Goal: Navigation & Orientation: Find specific page/section

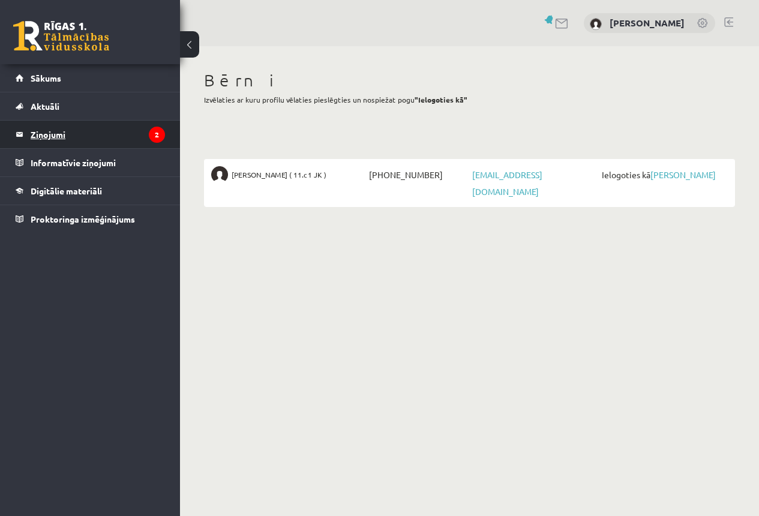
click at [41, 133] on legend "Ziņojumi 2" at bounding box center [98, 135] width 134 height 28
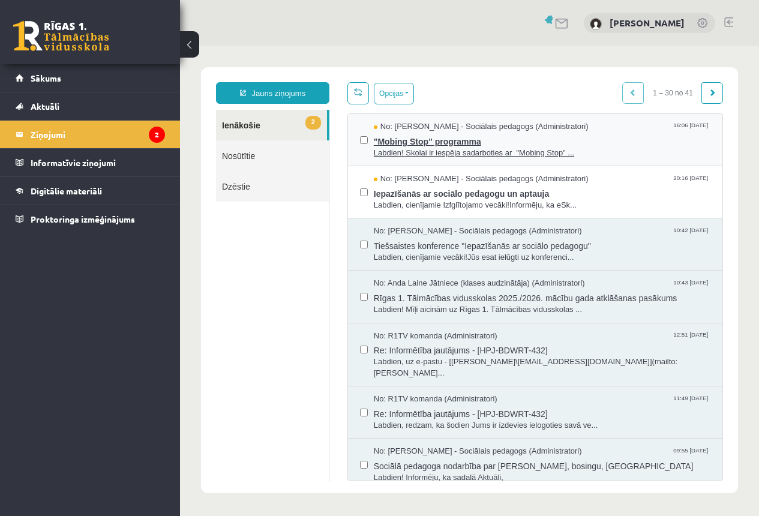
click at [415, 142] on span ""Mobing Stop" programma" at bounding box center [542, 140] width 337 height 15
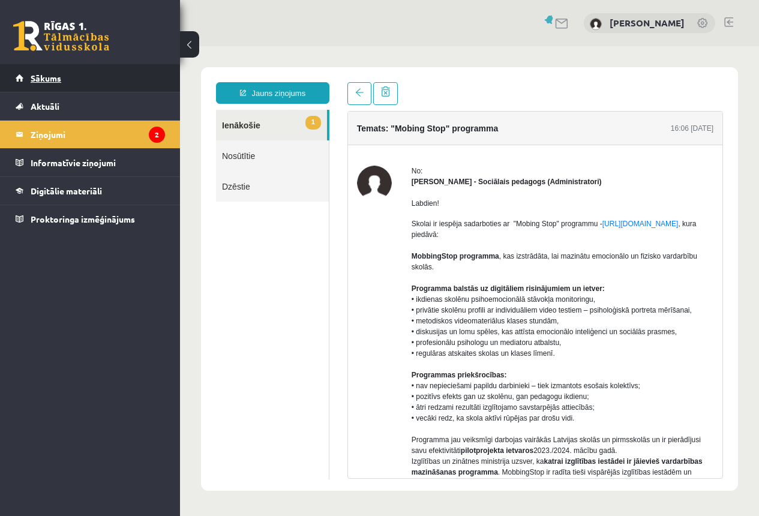
click at [40, 76] on span "Sākums" at bounding box center [46, 78] width 31 height 11
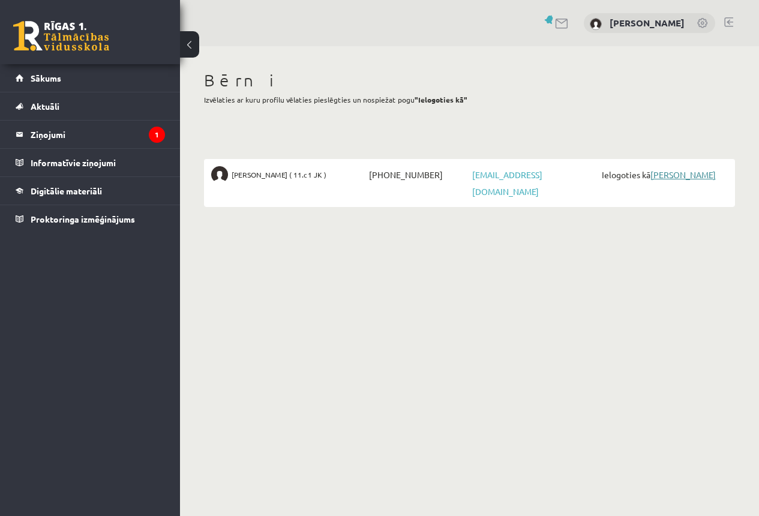
click at [677, 173] on link "[PERSON_NAME]" at bounding box center [682, 174] width 65 height 11
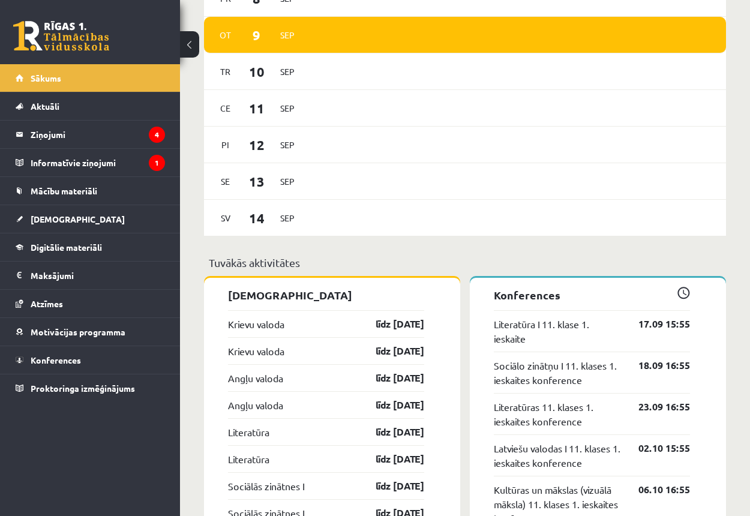
scroll to position [900, 0]
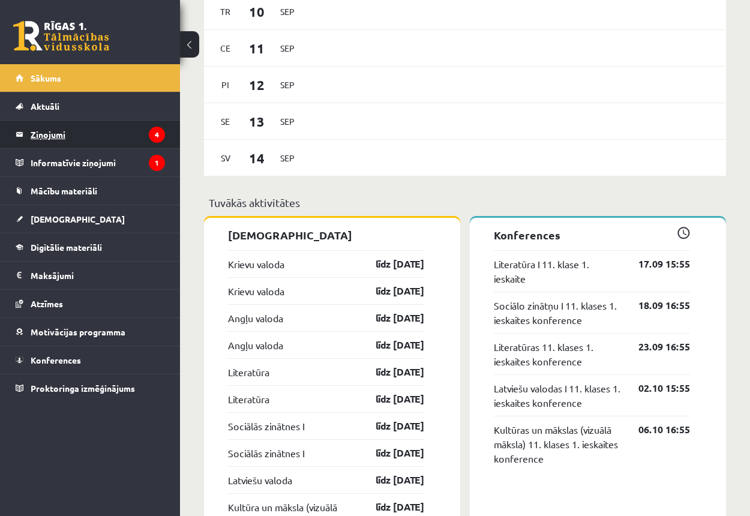
click at [50, 133] on legend "Ziņojumi 4" at bounding box center [98, 135] width 134 height 28
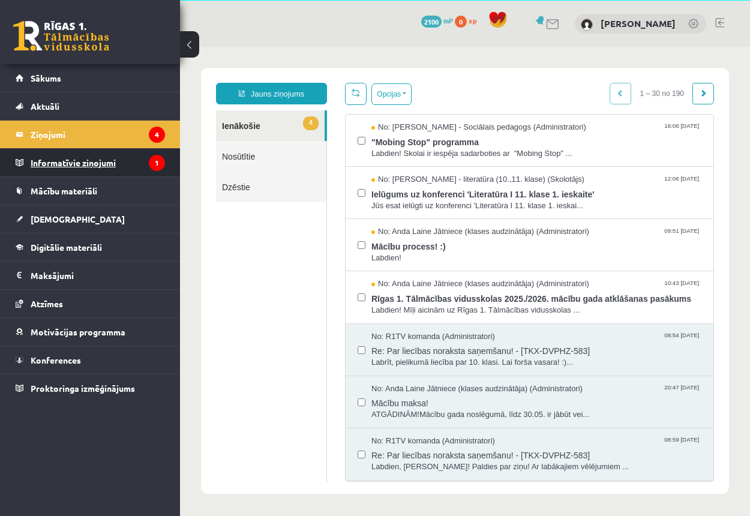
click at [57, 163] on legend "Informatīvie ziņojumi 1" at bounding box center [98, 163] width 134 height 28
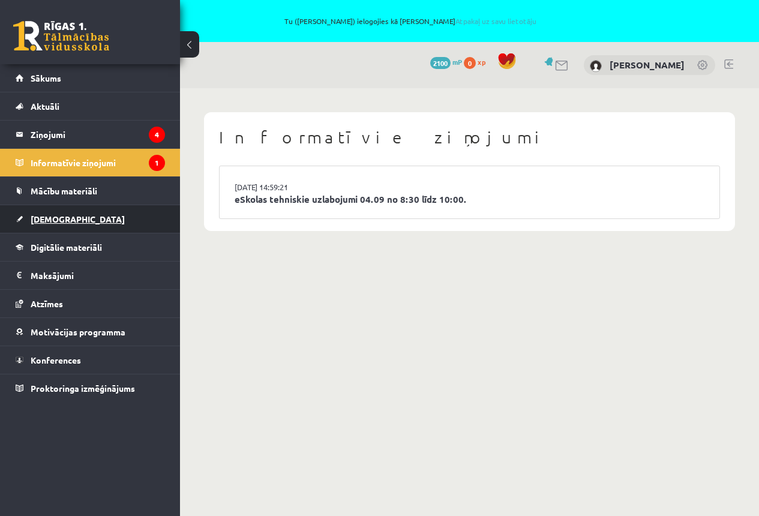
click at [55, 221] on span "[DEMOGRAPHIC_DATA]" at bounding box center [78, 219] width 94 height 11
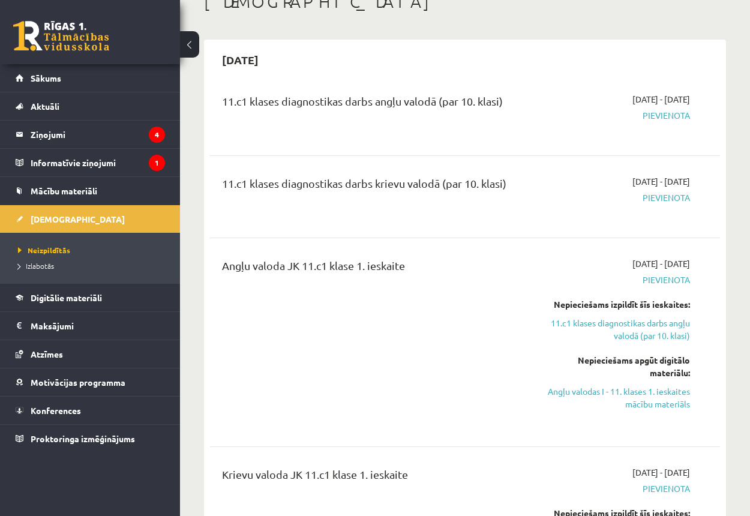
scroll to position [120, 0]
click at [62, 188] on span "Mācību materiāli" at bounding box center [64, 190] width 67 height 11
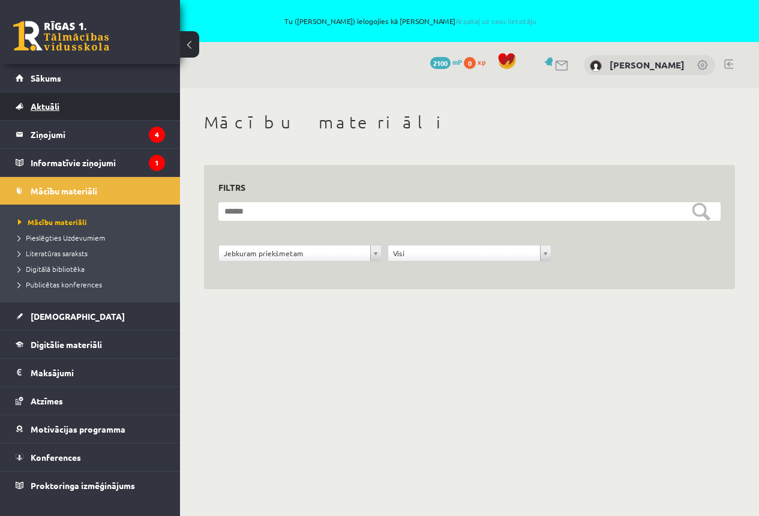
click at [50, 104] on span "Aktuāli" at bounding box center [45, 106] width 29 height 11
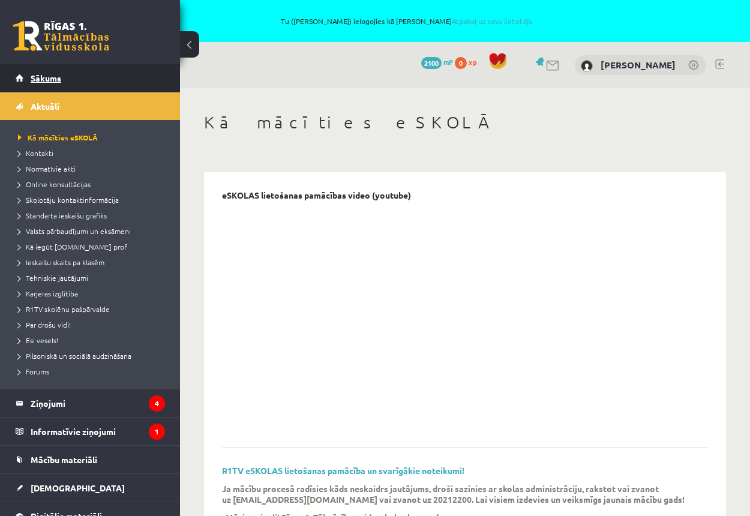
click at [47, 77] on span "Sākums" at bounding box center [46, 78] width 31 height 11
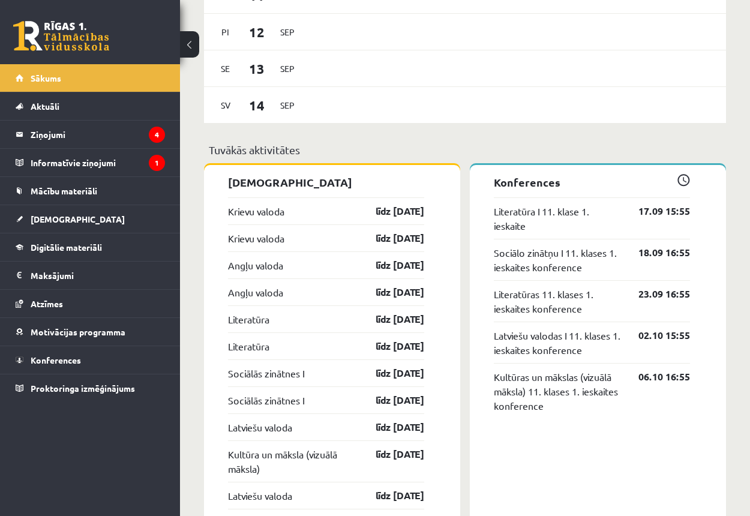
scroll to position [929, 0]
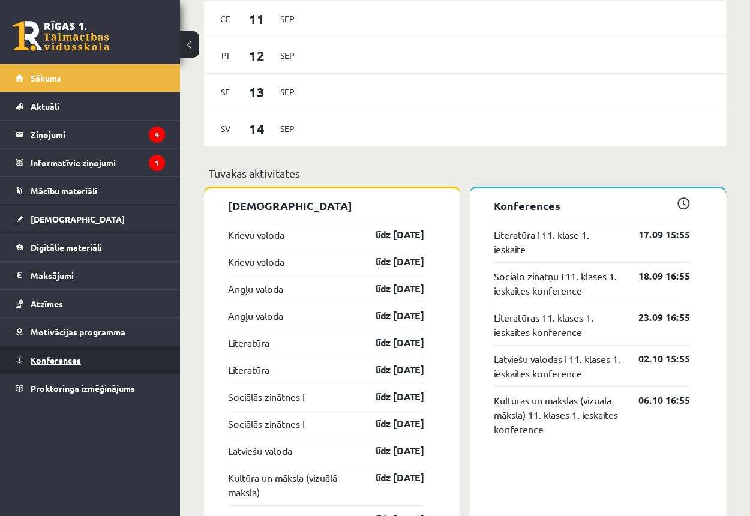
click at [58, 360] on span "Konferences" at bounding box center [56, 360] width 50 height 11
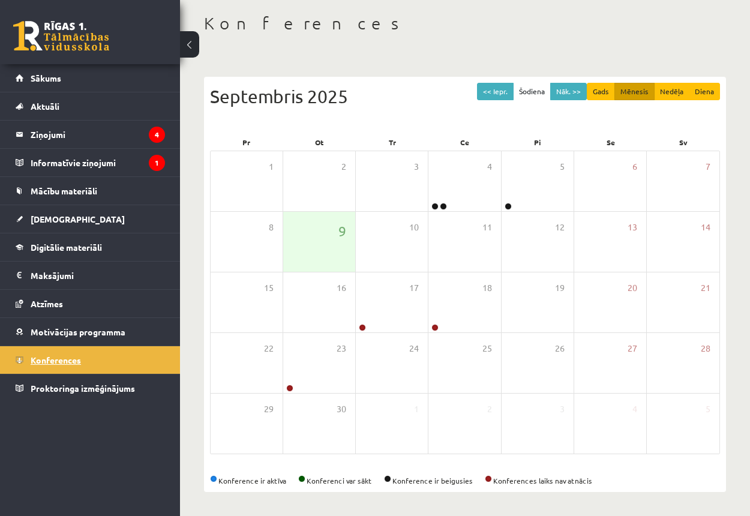
scroll to position [100, 0]
click at [456, 199] on div "4" at bounding box center [464, 181] width 72 height 60
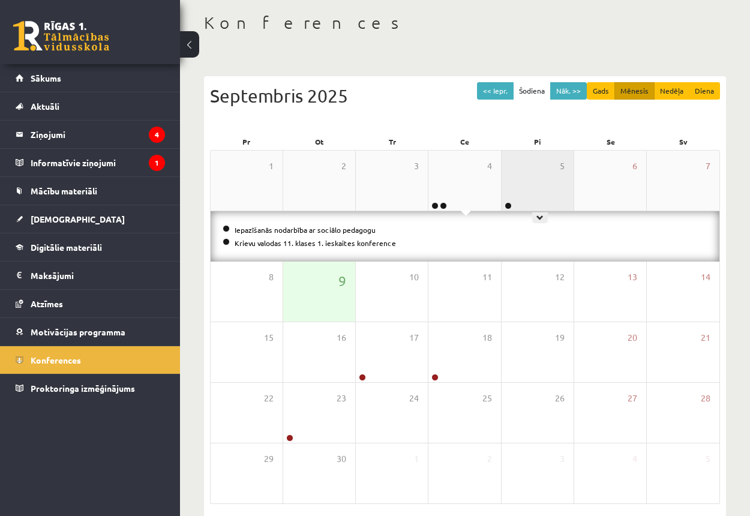
click at [539, 185] on div "5" at bounding box center [538, 181] width 72 height 60
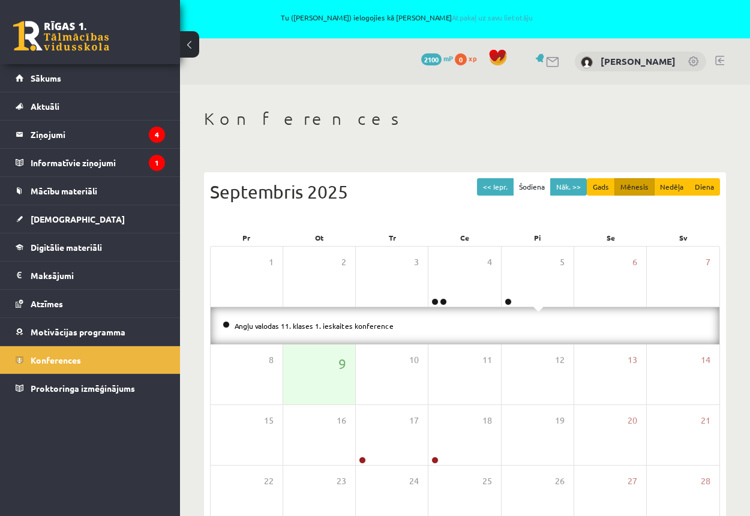
scroll to position [0, 0]
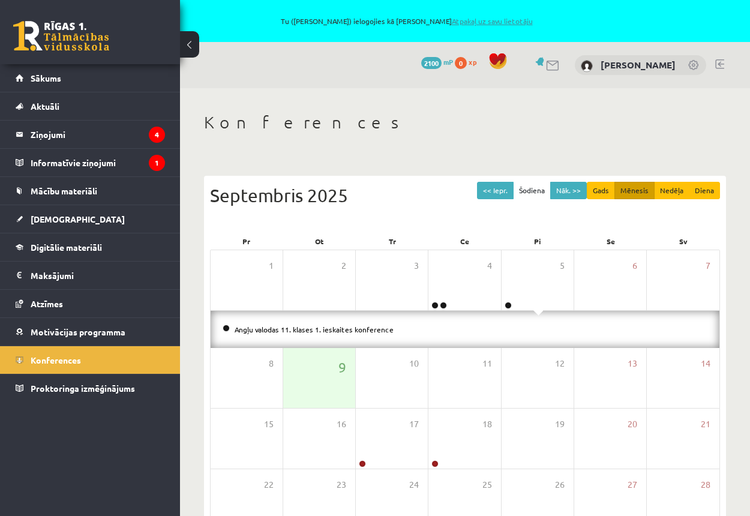
click at [487, 18] on link "Atpakaļ uz savu lietotāju" at bounding box center [492, 21] width 81 height 10
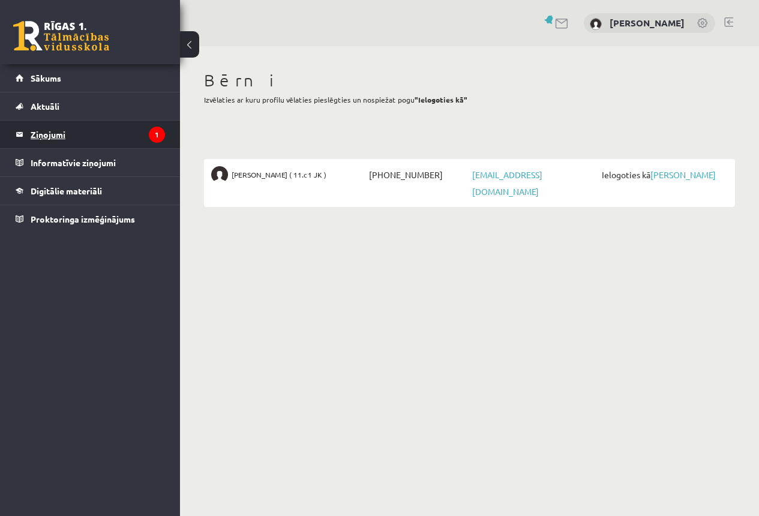
click at [52, 133] on legend "Ziņojumi 1" at bounding box center [98, 135] width 134 height 28
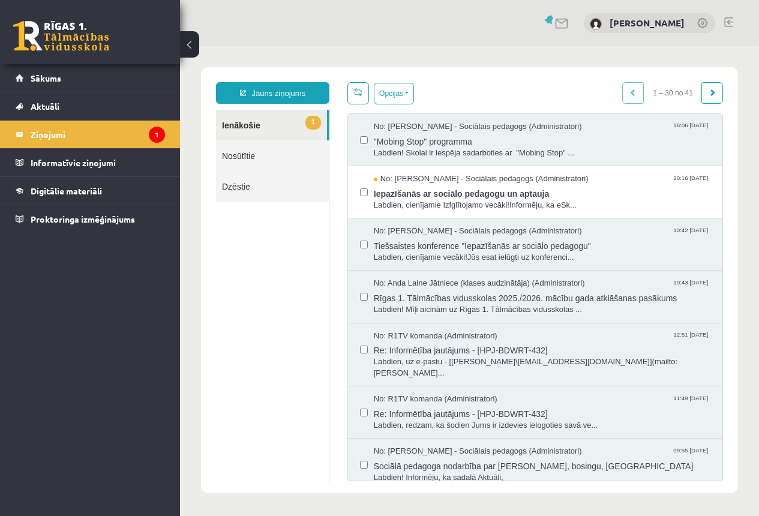
click at [728, 22] on link at bounding box center [728, 22] width 9 height 10
